Goal: Information Seeking & Learning: Learn about a topic

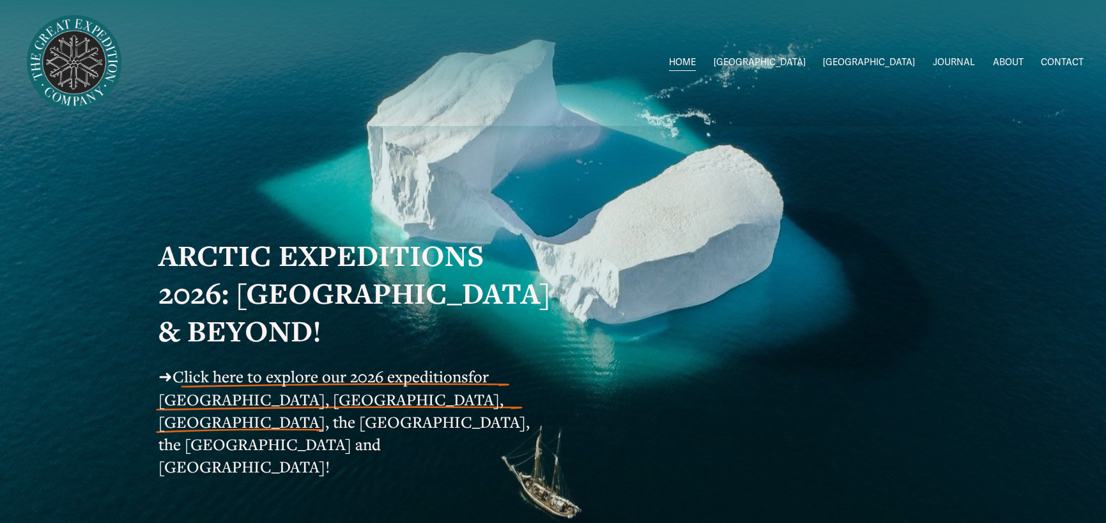
click at [897, 65] on span "[GEOGRAPHIC_DATA]" at bounding box center [869, 62] width 92 height 17
click at [888, 57] on span "[GEOGRAPHIC_DATA]" at bounding box center [869, 62] width 92 height 17
click at [0, 0] on span "Greenland Exped Dates" at bounding box center [0, 0] width 0 height 0
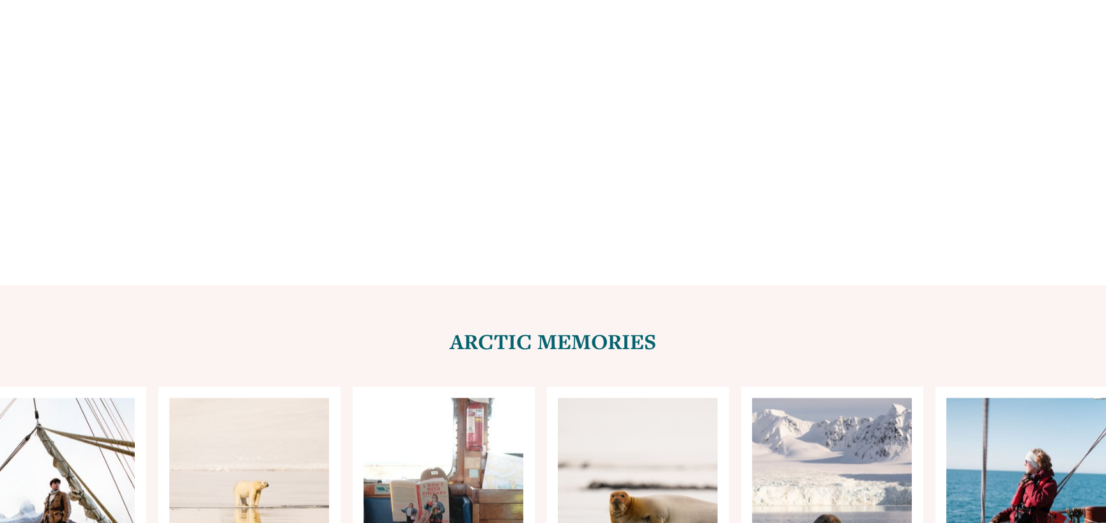
scroll to position [5369, 0]
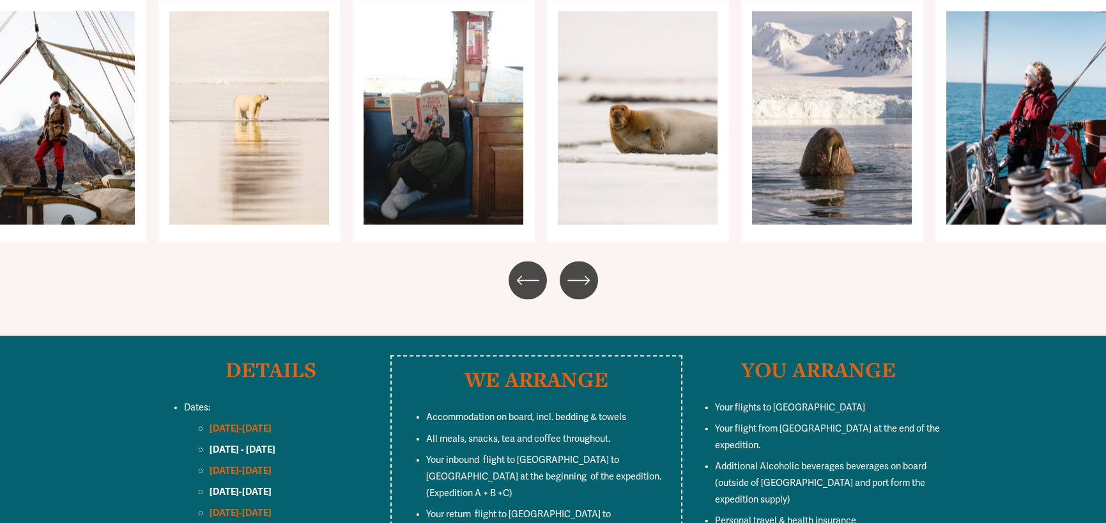
drag, startPoint x: 1019, startPoint y: 346, endPoint x: 1020, endPoint y: 365, distance: 19.2
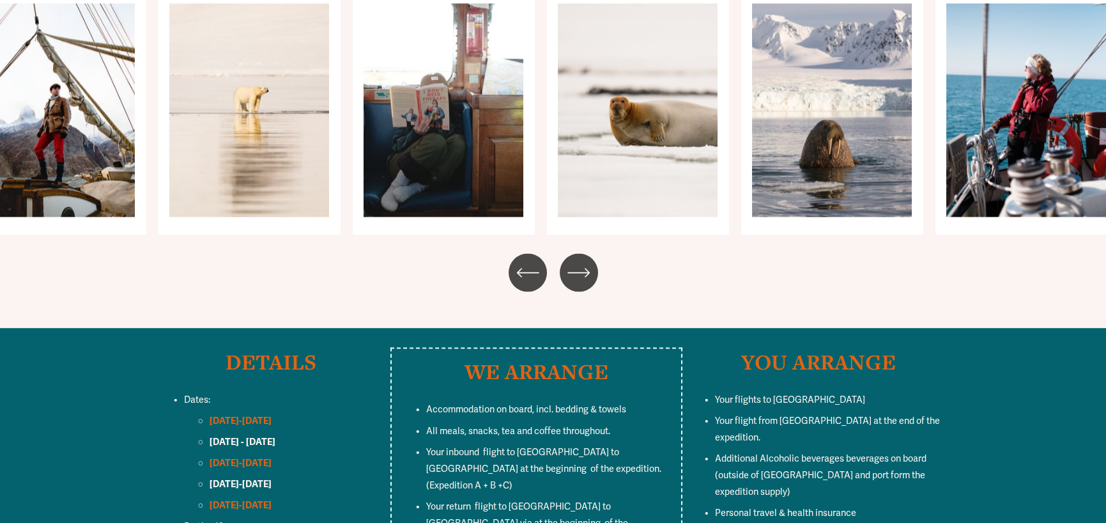
drag, startPoint x: 1020, startPoint y: 365, endPoint x: 1024, endPoint y: 380, distance: 15.8
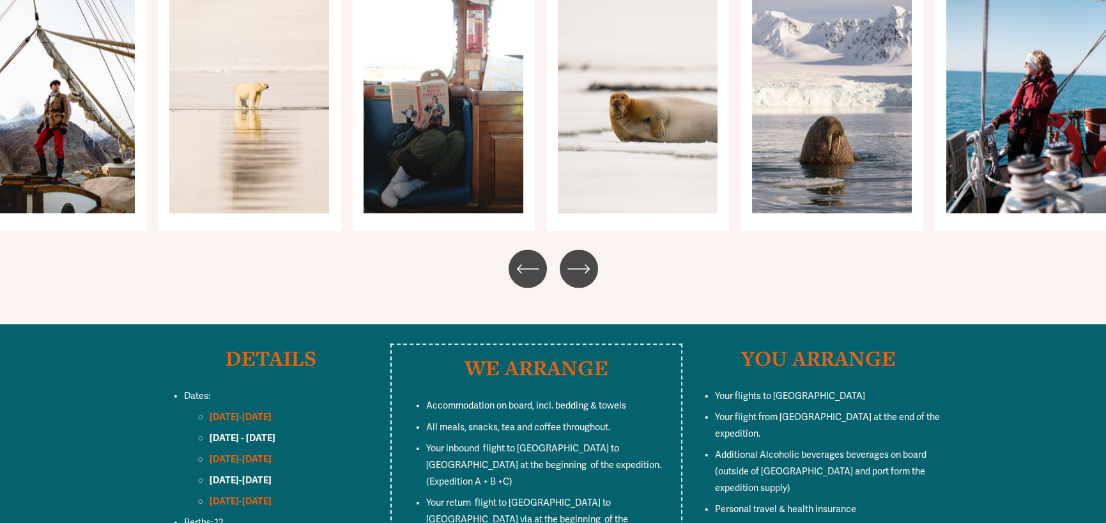
drag, startPoint x: 1024, startPoint y: 380, endPoint x: 1031, endPoint y: 398, distance: 19.2
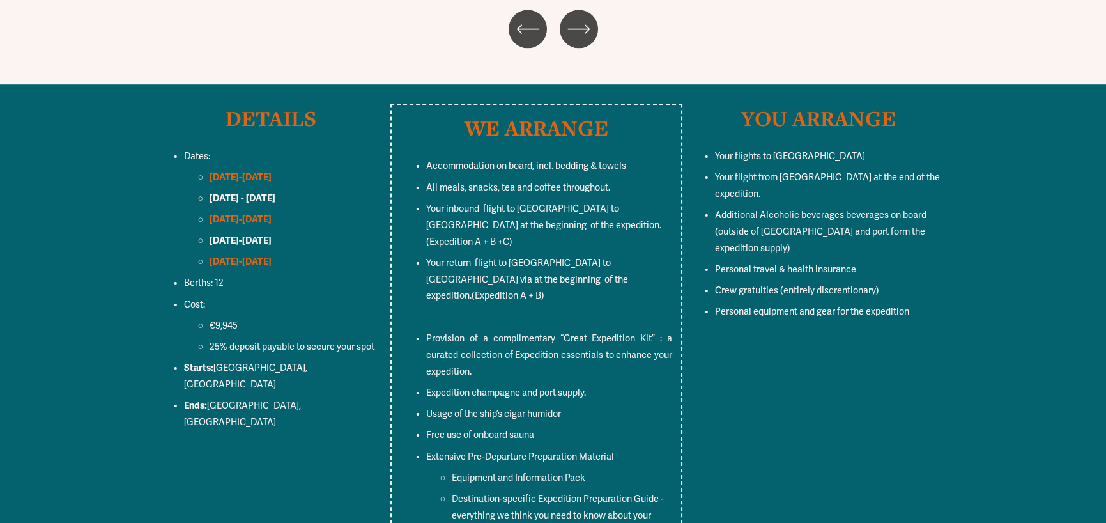
scroll to position [5624, 0]
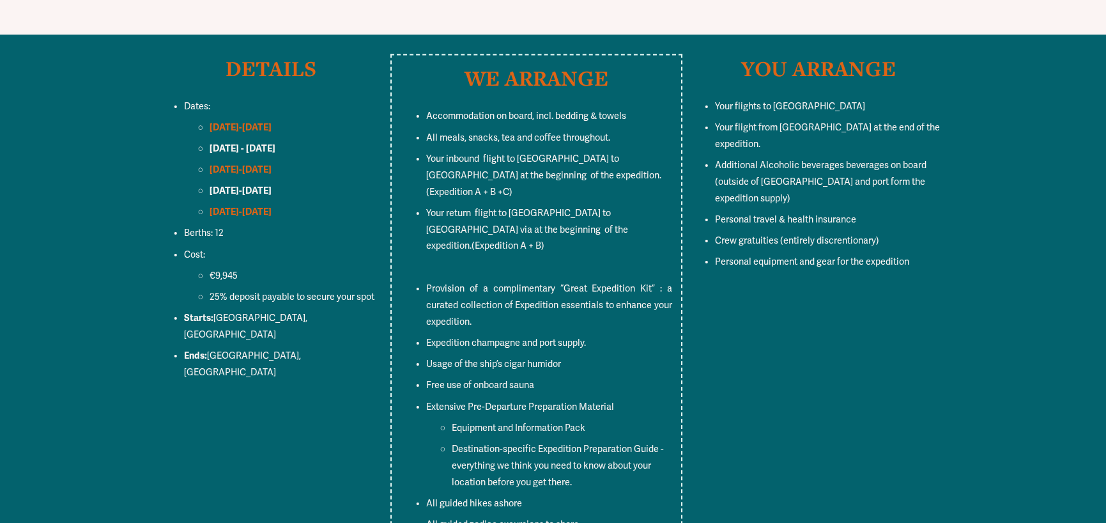
drag, startPoint x: 1031, startPoint y: 398, endPoint x: 1043, endPoint y: 417, distance: 22.2
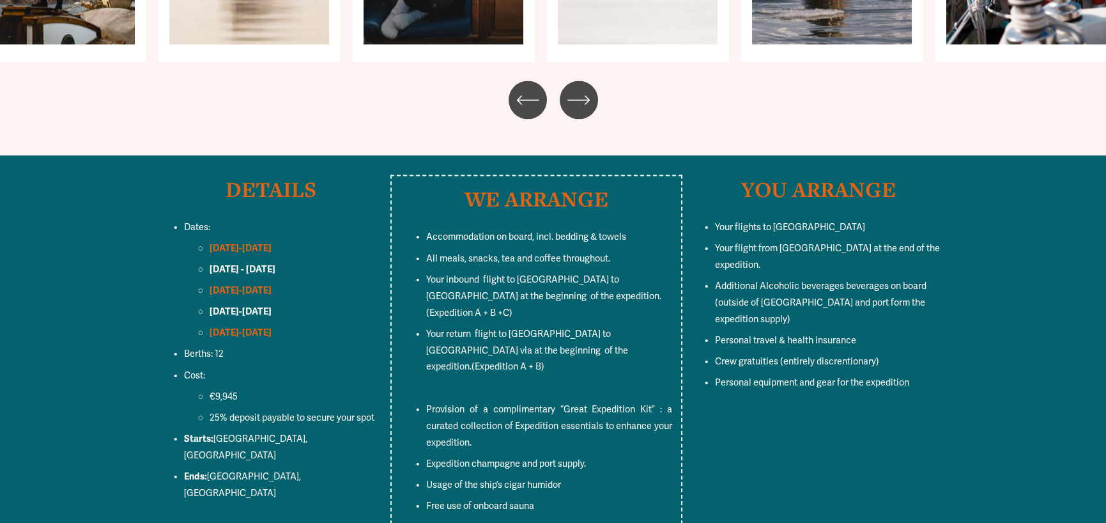
scroll to position [5548, 0]
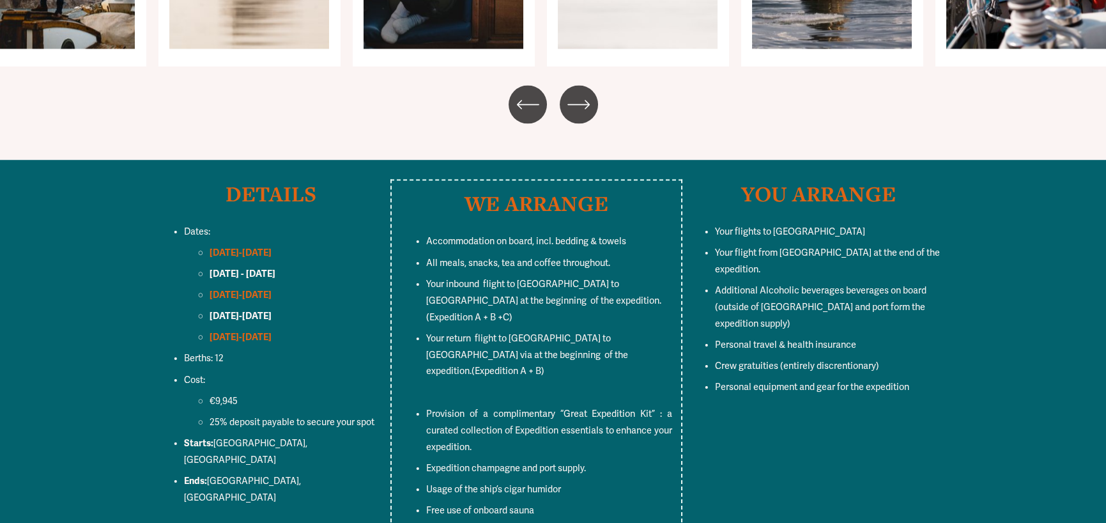
drag, startPoint x: 801, startPoint y: 318, endPoint x: 805, endPoint y: 305, distance: 14.1
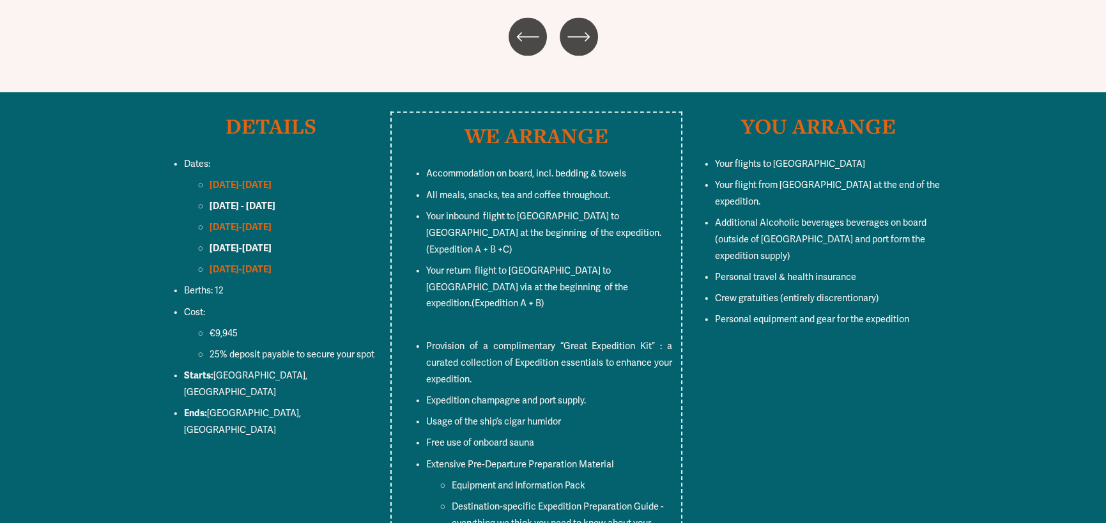
scroll to position [5628, 0]
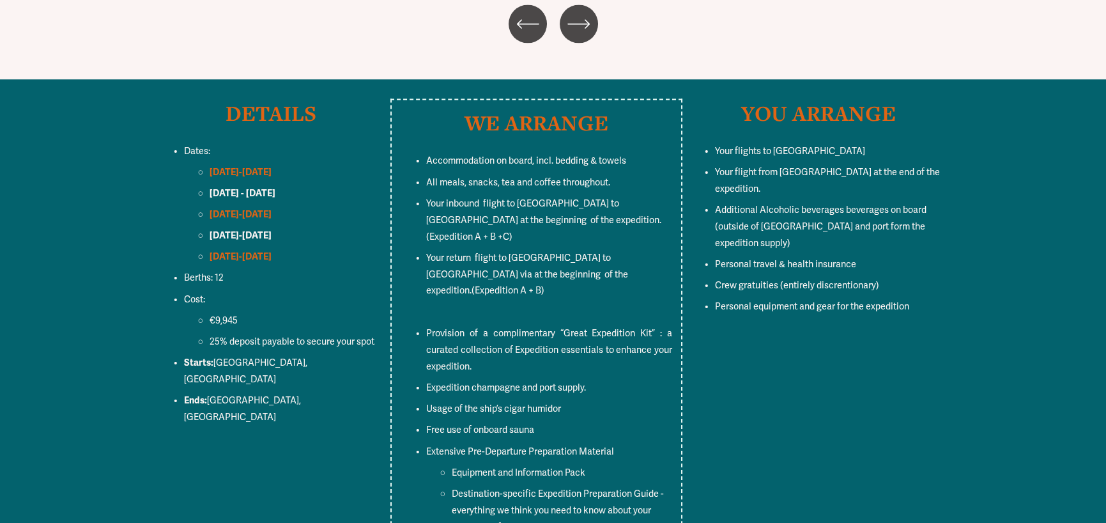
drag, startPoint x: 803, startPoint y: 346, endPoint x: 797, endPoint y: 370, distance: 24.5
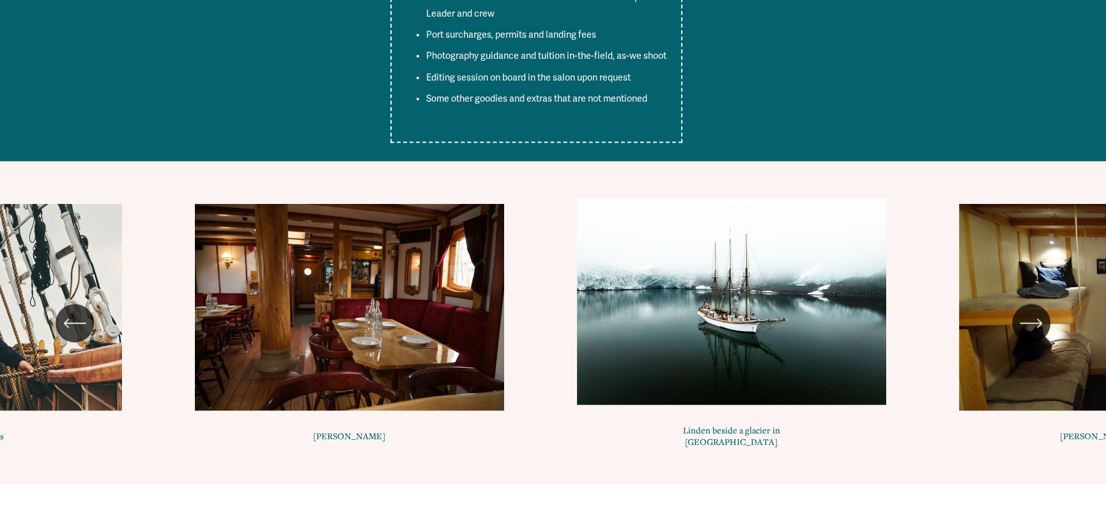
scroll to position [6223, 0]
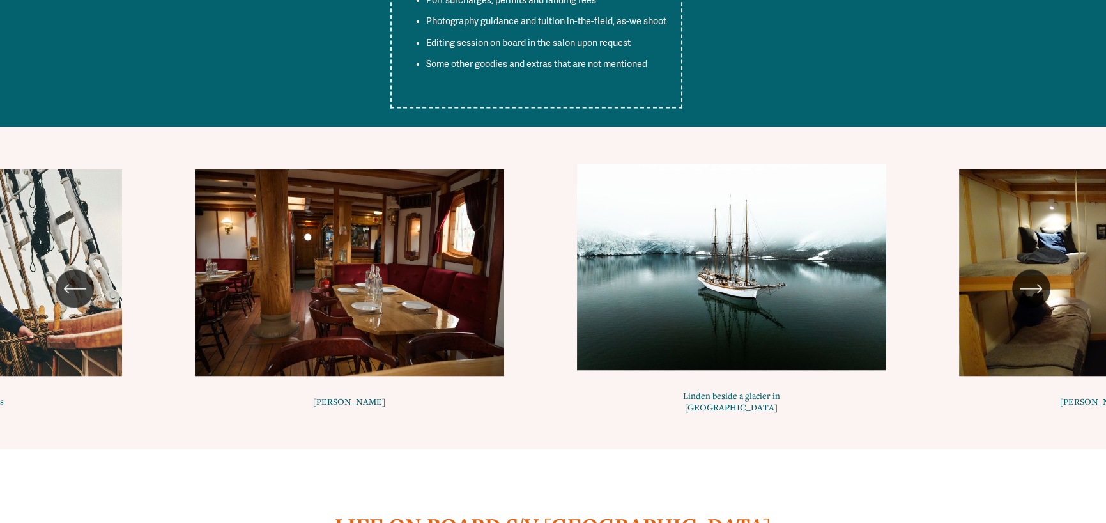
drag, startPoint x: 805, startPoint y: 318, endPoint x: 797, endPoint y: 339, distance: 22.1
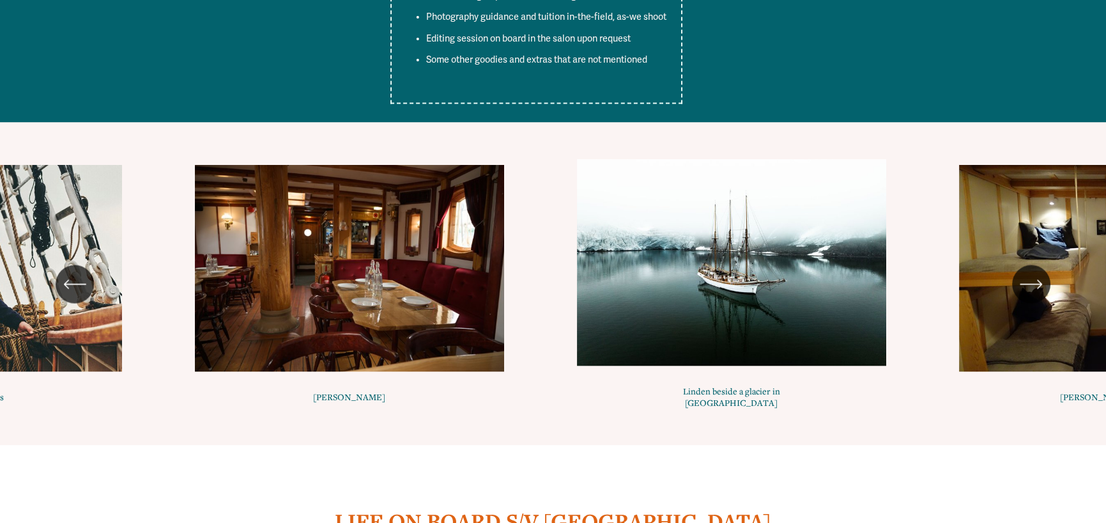
click at [63, 265] on div "\a \a Previous\a \a \a" at bounding box center [75, 284] width 38 height 38
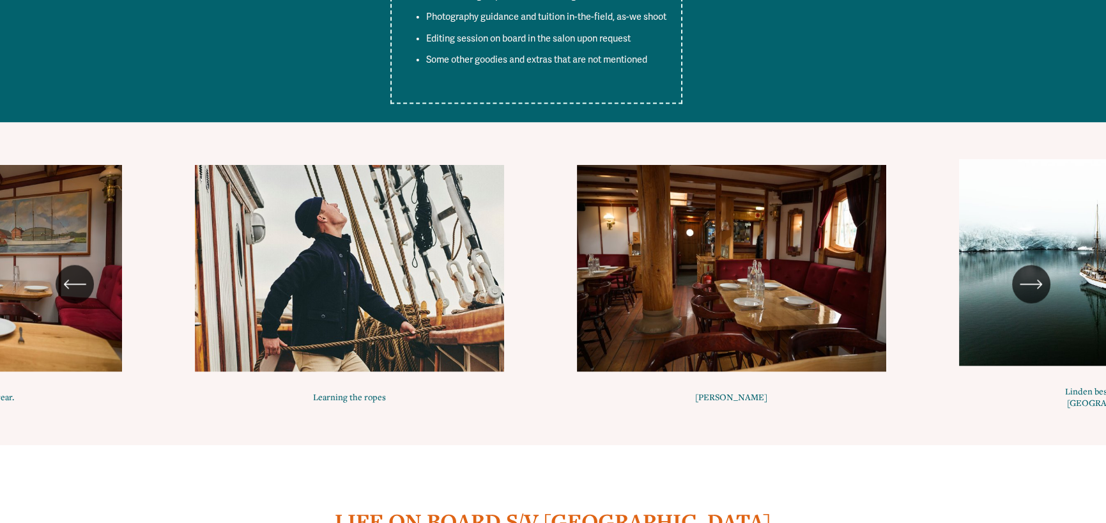
click at [63, 265] on div "\a \a Previous\a \a \a" at bounding box center [75, 284] width 38 height 38
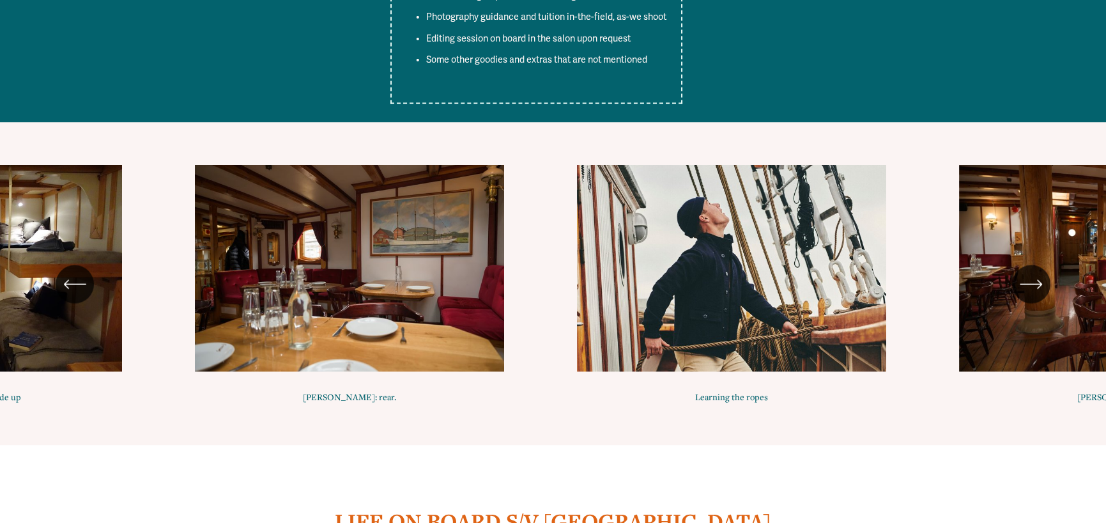
click at [63, 265] on div "\a \a Previous\a \a \a" at bounding box center [75, 284] width 38 height 38
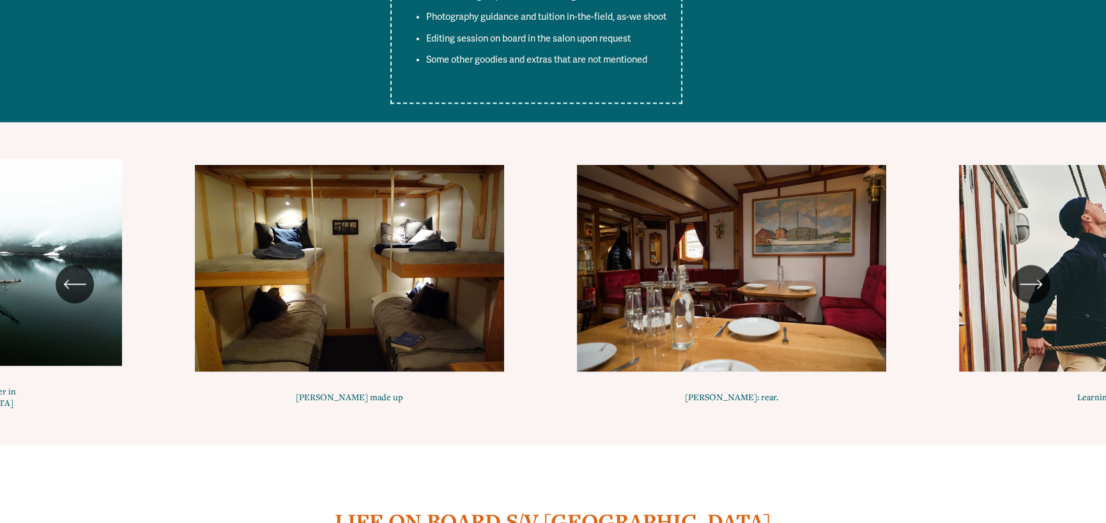
click at [63, 265] on div "\a \a Previous\a \a \a" at bounding box center [75, 284] width 38 height 38
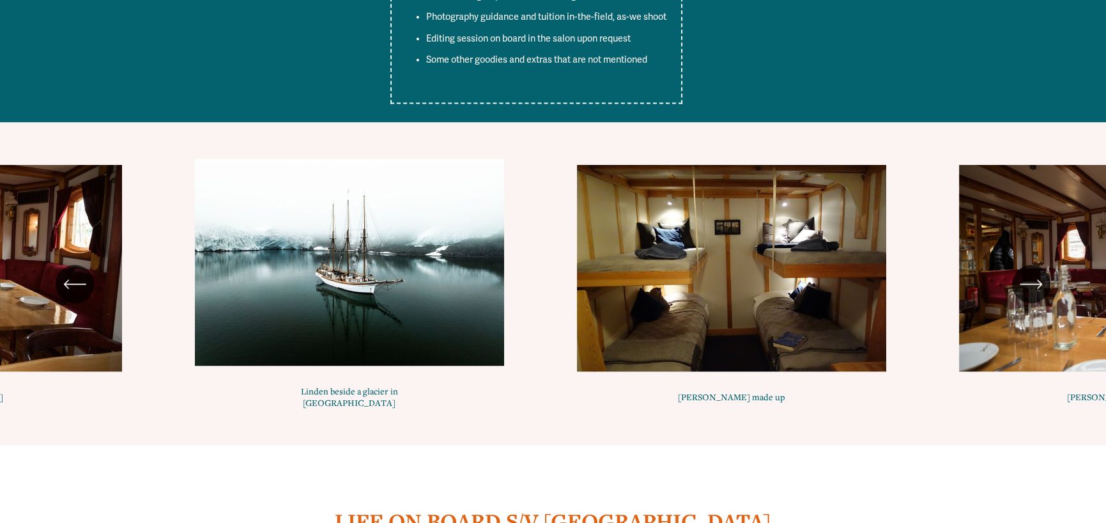
click at [63, 265] on div "\a \a Previous\a \a \a" at bounding box center [75, 284] width 38 height 38
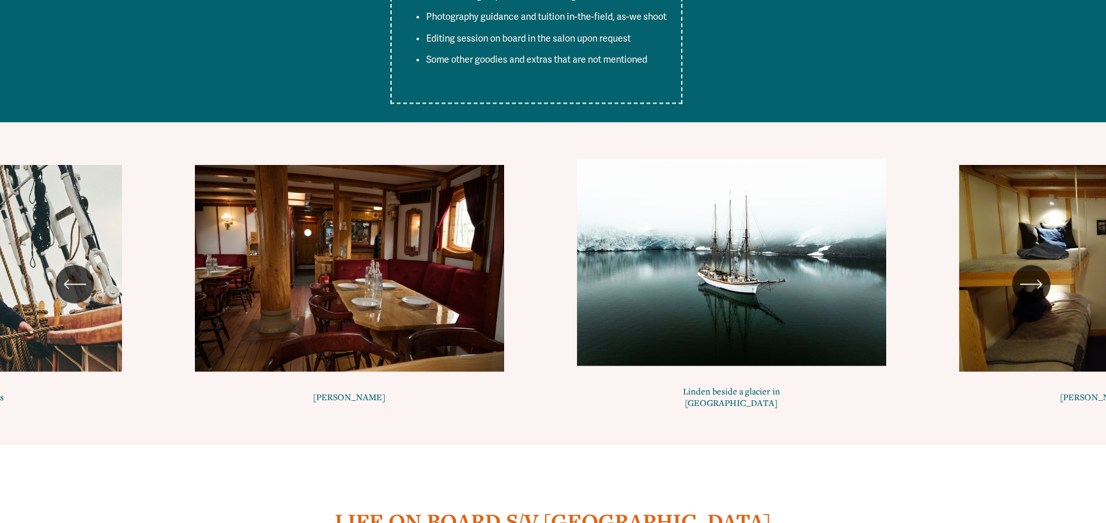
click at [63, 265] on div "\a \a Previous\a \a \a" at bounding box center [75, 284] width 38 height 38
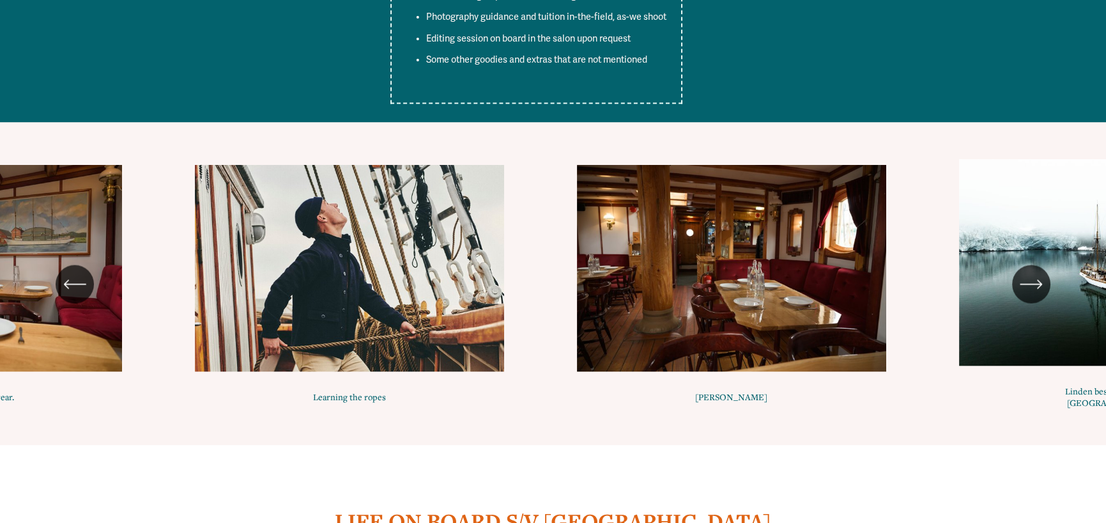
click at [63, 265] on div "\a \a Previous\a \a \a" at bounding box center [75, 284] width 38 height 38
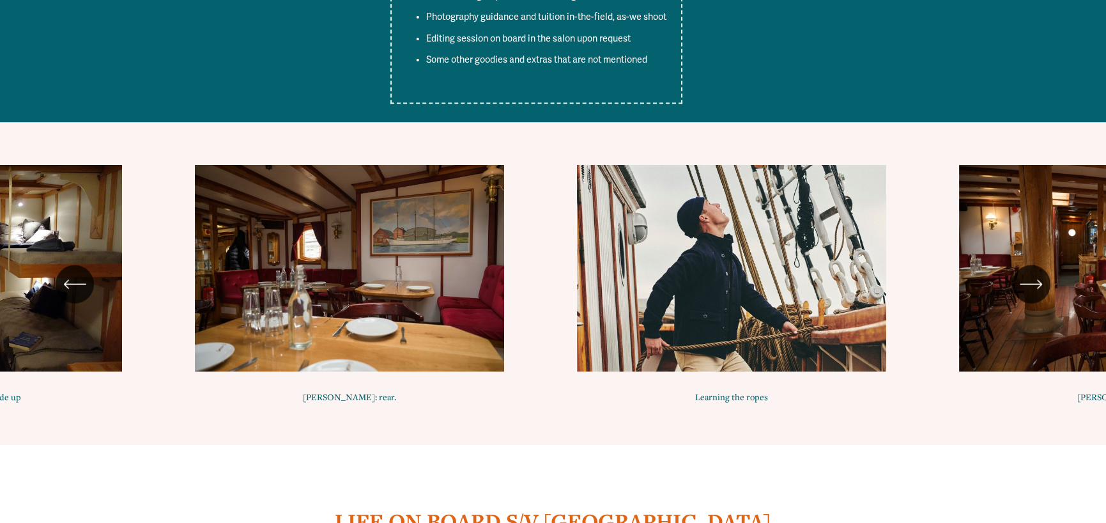
click at [62, 265] on div "\a \a Previous\a \a \a" at bounding box center [75, 284] width 38 height 38
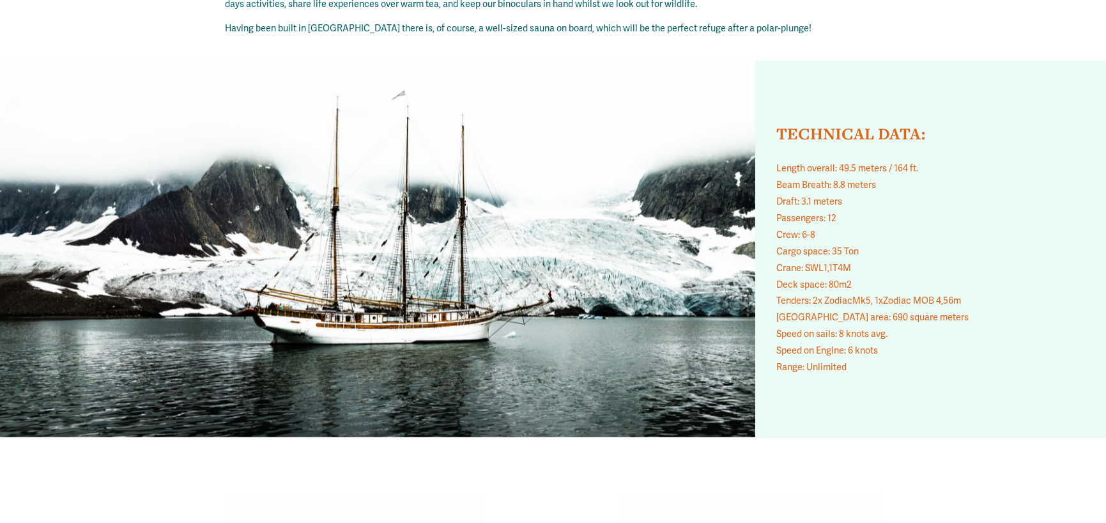
drag, startPoint x: 917, startPoint y: 408, endPoint x: 913, endPoint y: 242, distance: 166.2
